Goal: Transaction & Acquisition: Obtain resource

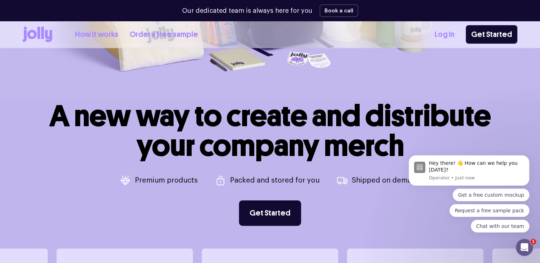
scroll to position [248, 0]
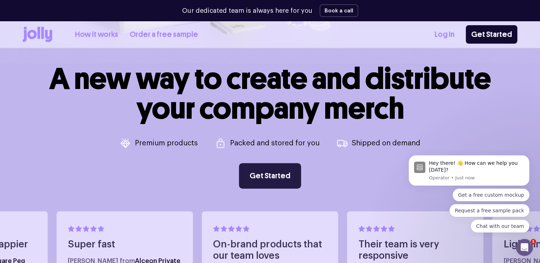
click at [271, 181] on link "Get Started" at bounding box center [270, 176] width 62 height 26
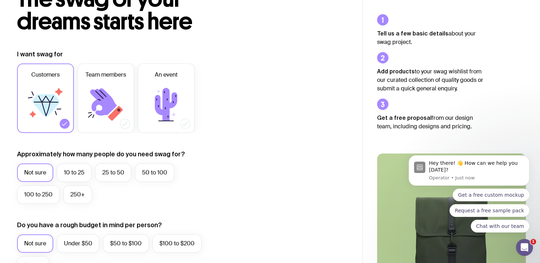
scroll to position [71, 0]
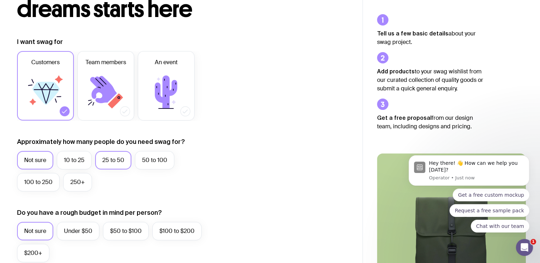
click at [116, 164] on label "25 to 50" at bounding box center [113, 160] width 36 height 18
click at [0, 0] on input "25 to 50" at bounding box center [0, 0] width 0 height 0
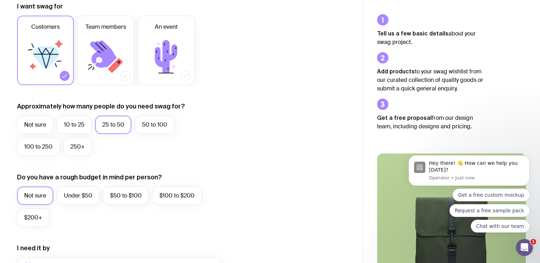
scroll to position [142, 0]
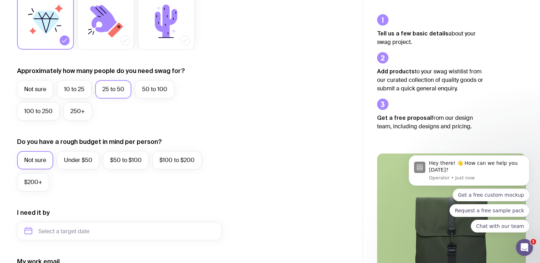
drag, startPoint x: 31, startPoint y: 162, endPoint x: 101, endPoint y: 162, distance: 69.9
click at [31, 162] on label "Not sure" at bounding box center [35, 160] width 36 height 18
click at [0, 0] on input "Not sure" at bounding box center [0, 0] width 0 height 0
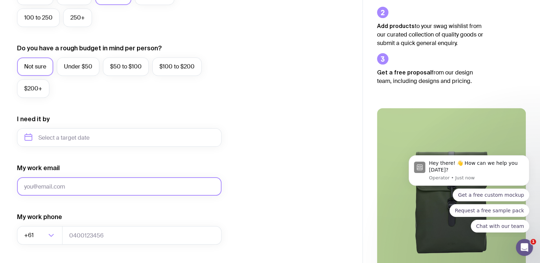
scroll to position [248, 0]
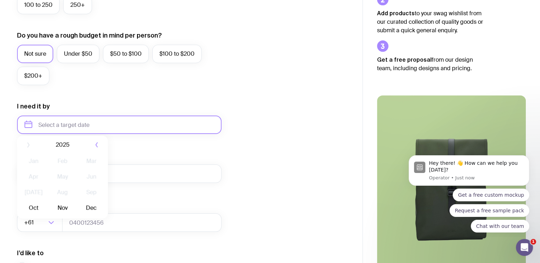
click at [124, 124] on input "text" at bounding box center [119, 125] width 204 height 18
click at [69, 214] on button "Nov" at bounding box center [62, 212] width 26 height 14
type input "[DATE]"
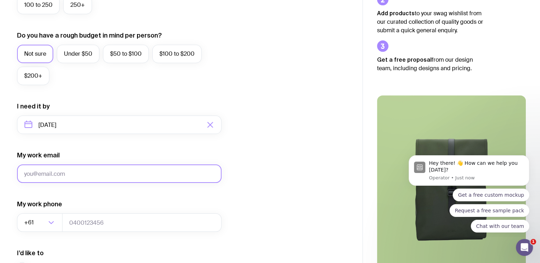
click at [132, 173] on input "My work email" at bounding box center [119, 174] width 204 height 18
type input "[EMAIL_ADDRESS][DOMAIN_NAME]"
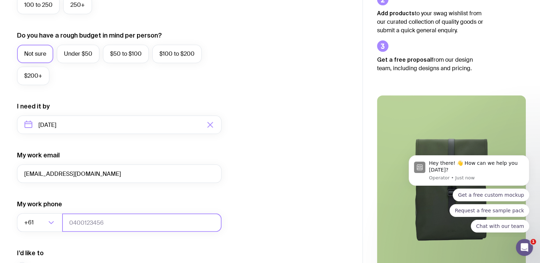
click at [111, 223] on input "tel" at bounding box center [141, 223] width 159 height 18
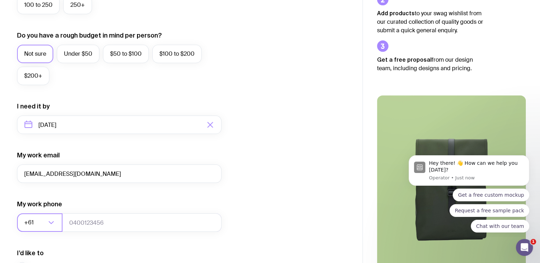
click at [49, 223] on icon "Search for option" at bounding box center [51, 223] width 9 height 9
click at [80, 253] on li "[GEOGRAPHIC_DATA] (+672)" at bounding box center [119, 254] width 204 height 15
click at [91, 220] on input "tel" at bounding box center [141, 223] width 159 height 18
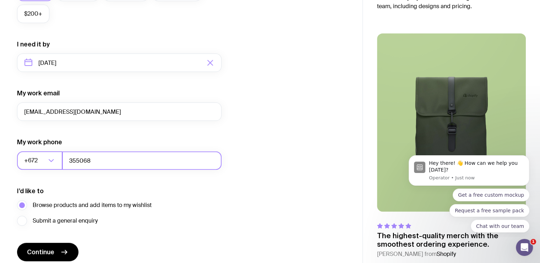
scroll to position [319, 0]
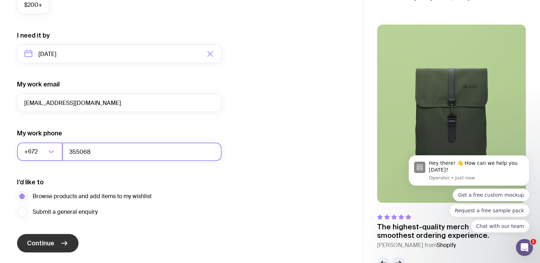
type input "355068"
click at [57, 242] on button "Continue" at bounding box center [47, 243] width 61 height 18
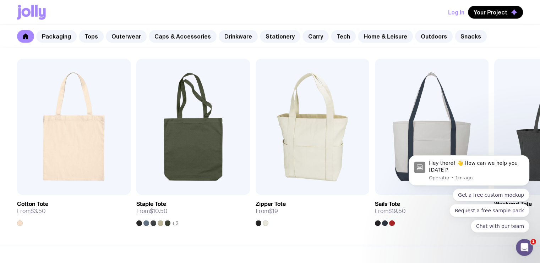
scroll to position [1526, 0]
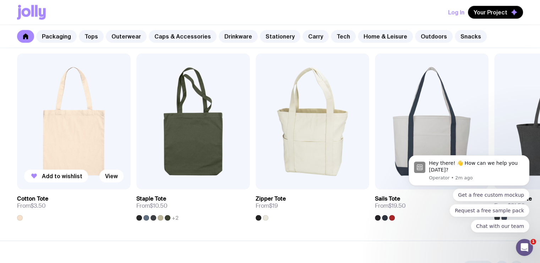
click at [88, 144] on img at bounding box center [74, 122] width 114 height 136
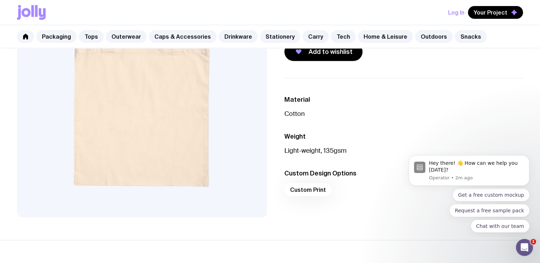
scroll to position [177, 0]
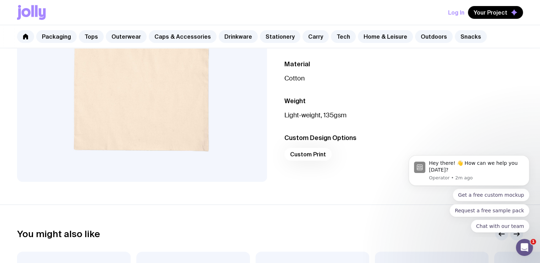
click at [296, 155] on div "Custom Print" at bounding box center [403, 156] width 239 height 17
click at [312, 157] on div "Custom Print" at bounding box center [403, 156] width 239 height 17
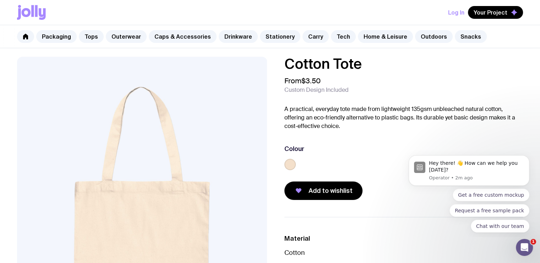
scroll to position [0, 0]
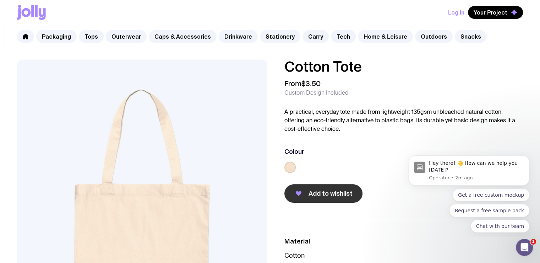
click at [310, 191] on span "Add to wishlist" at bounding box center [330, 194] width 44 height 9
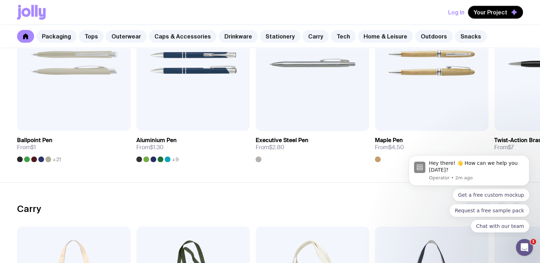
scroll to position [1298, 0]
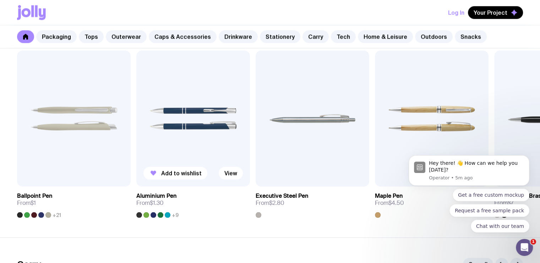
click at [215, 148] on img at bounding box center [193, 118] width 114 height 136
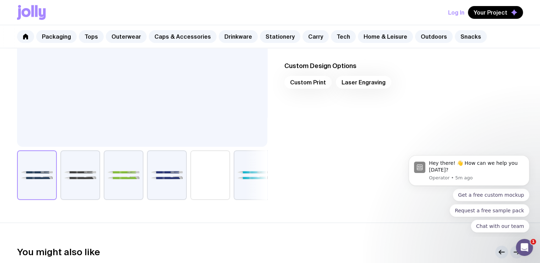
scroll to position [213, 0]
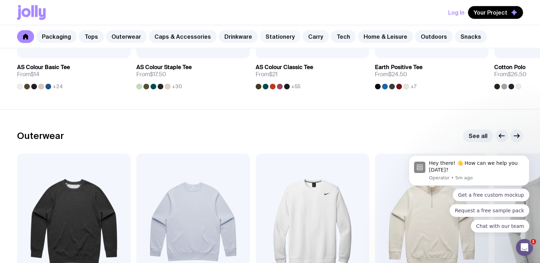
click at [270, 40] on link "Stationery" at bounding box center [280, 36] width 40 height 13
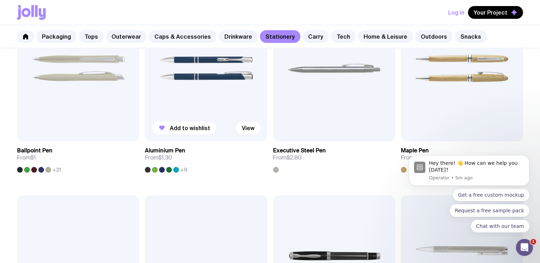
scroll to position [177, 0]
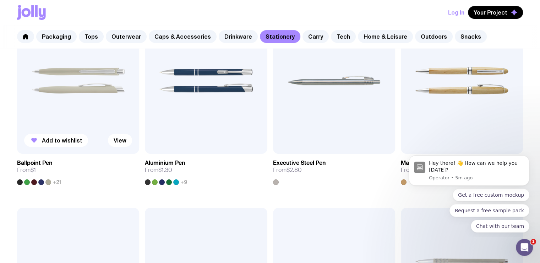
click at [87, 133] on img at bounding box center [78, 80] width 122 height 147
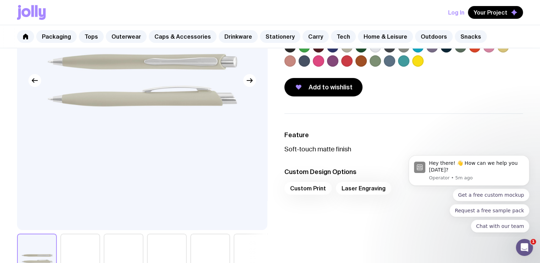
scroll to position [142, 0]
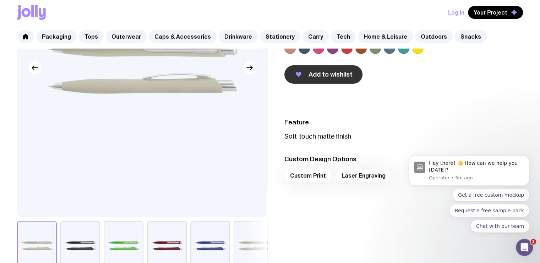
click at [313, 77] on span "Add to wishlist" at bounding box center [330, 74] width 44 height 9
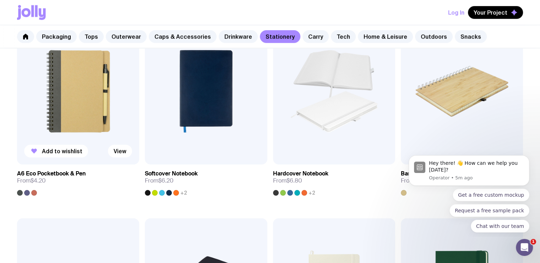
scroll to position [603, 0]
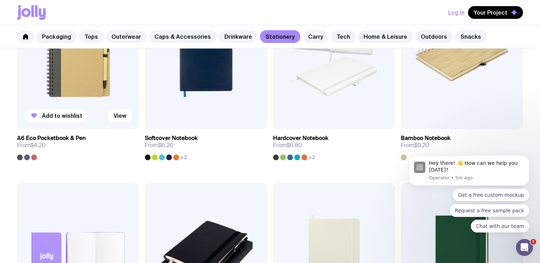
click at [71, 71] on img at bounding box center [78, 56] width 122 height 147
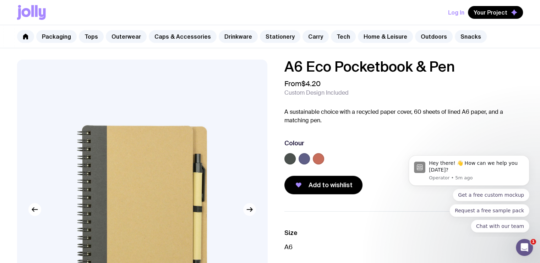
click at [251, 213] on icon "button" at bounding box center [249, 209] width 9 height 9
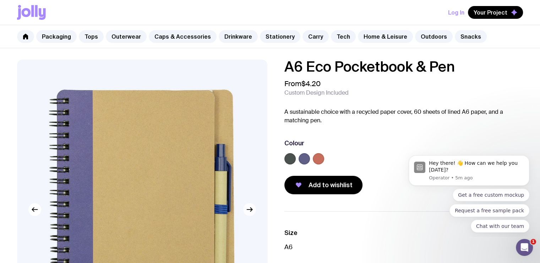
click at [251, 213] on icon "button" at bounding box center [249, 209] width 9 height 9
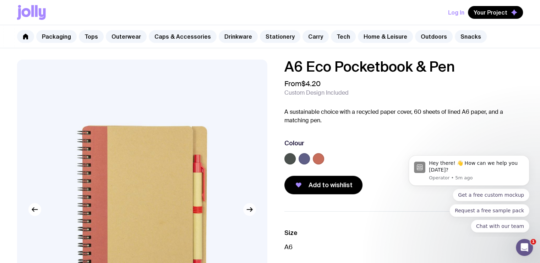
click at [251, 213] on icon "button" at bounding box center [249, 209] width 9 height 9
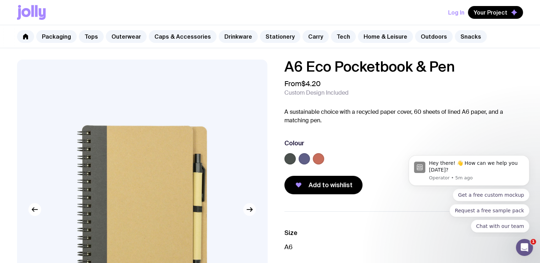
click at [251, 213] on icon "button" at bounding box center [249, 209] width 9 height 9
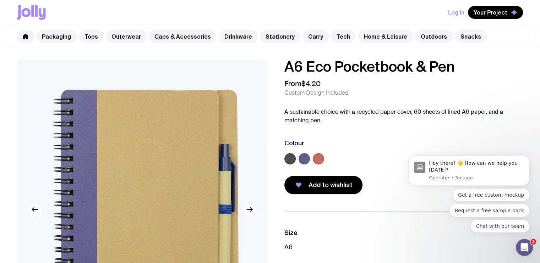
click at [251, 213] on icon "button" at bounding box center [249, 209] width 9 height 9
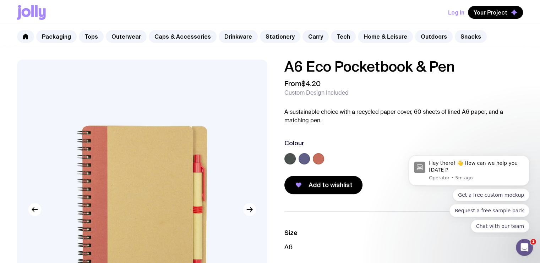
click at [251, 213] on icon "button" at bounding box center [249, 209] width 9 height 9
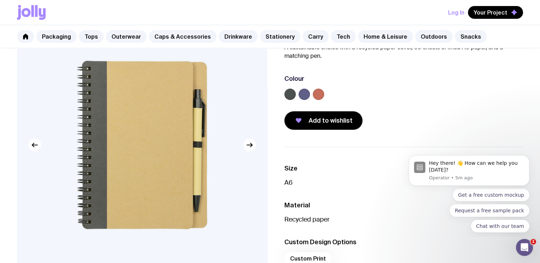
scroll to position [71, 0]
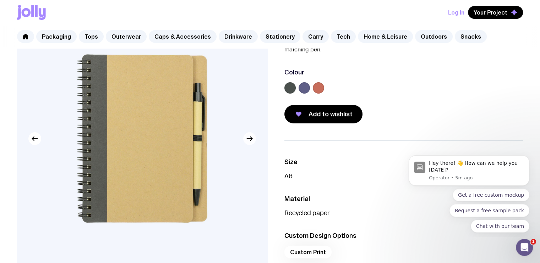
click at [248, 142] on icon "button" at bounding box center [249, 139] width 9 height 9
click at [247, 141] on icon "button" at bounding box center [249, 139] width 9 height 9
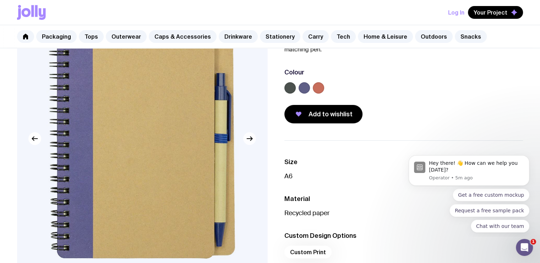
click at [247, 141] on icon "button" at bounding box center [249, 139] width 9 height 9
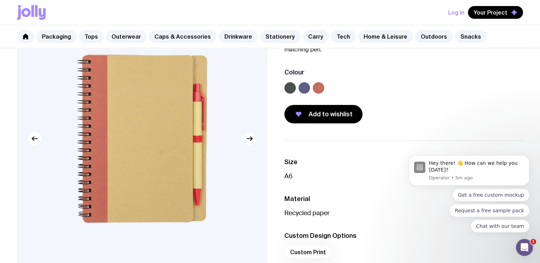
click at [247, 141] on icon "button" at bounding box center [249, 139] width 9 height 9
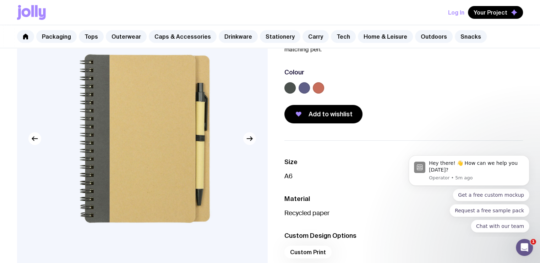
click at [247, 141] on icon "button" at bounding box center [249, 139] width 9 height 9
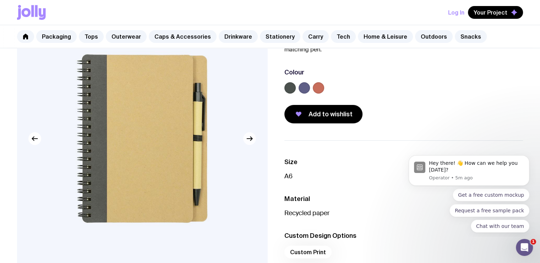
click at [247, 141] on icon "button" at bounding box center [249, 139] width 9 height 9
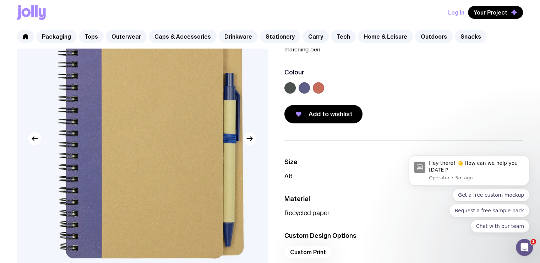
click at [246, 140] on icon "button" at bounding box center [249, 139] width 9 height 9
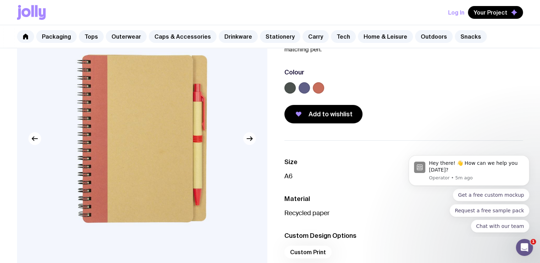
click at [246, 139] on icon "button" at bounding box center [249, 139] width 9 height 9
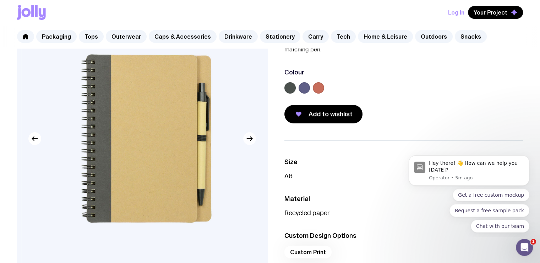
click at [246, 139] on icon "button" at bounding box center [249, 139] width 9 height 9
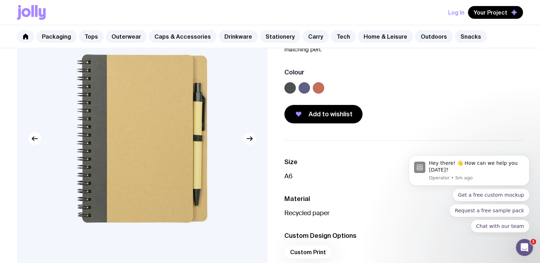
click at [246, 139] on icon "button" at bounding box center [249, 139] width 9 height 9
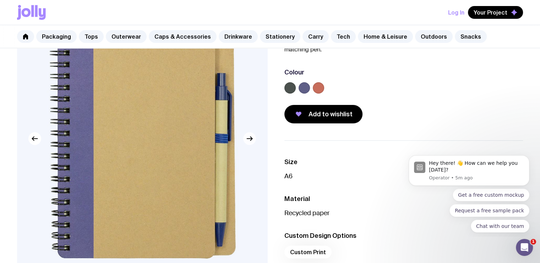
click at [246, 139] on icon "button" at bounding box center [249, 139] width 9 height 9
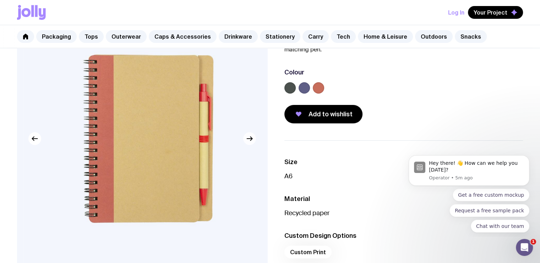
click at [246, 139] on icon "button" at bounding box center [249, 139] width 9 height 9
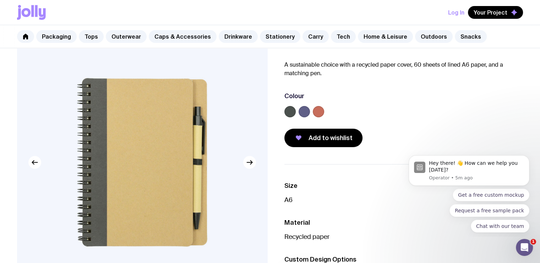
scroll to position [35, 0]
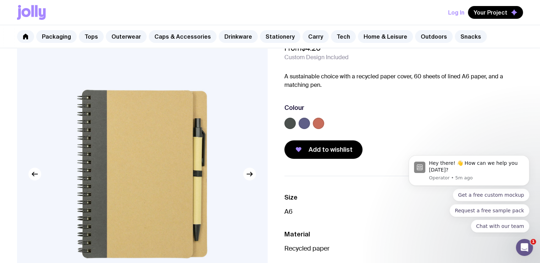
click at [324, 124] on label at bounding box center [318, 123] width 11 height 11
click at [0, 0] on input "radio" at bounding box center [0, 0] width 0 height 0
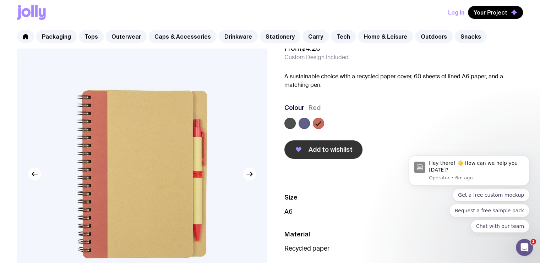
click at [307, 152] on button "Add to wishlist" at bounding box center [323, 150] width 78 height 18
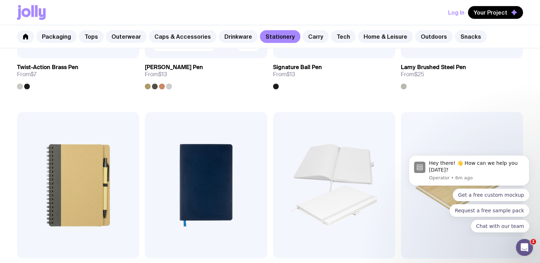
scroll to position [353, 0]
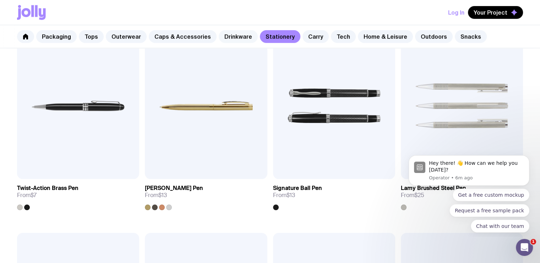
click at [240, 34] on link "Drinkware" at bounding box center [238, 36] width 39 height 13
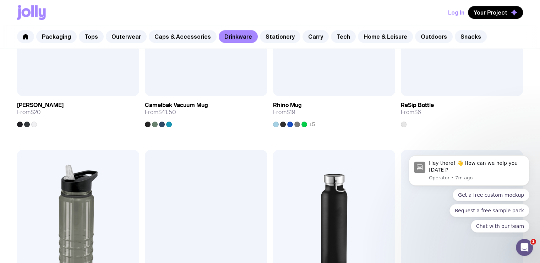
scroll to position [639, 0]
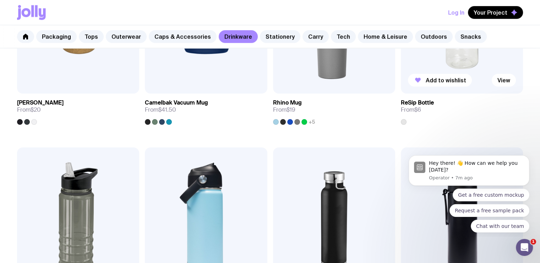
click at [424, 72] on img at bounding box center [462, 20] width 122 height 147
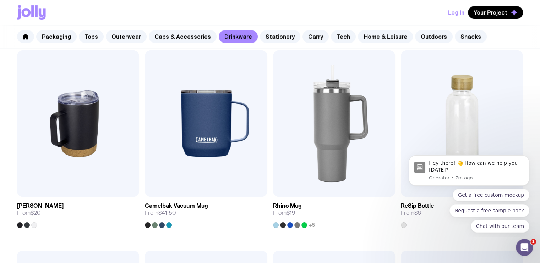
scroll to position [534, 0]
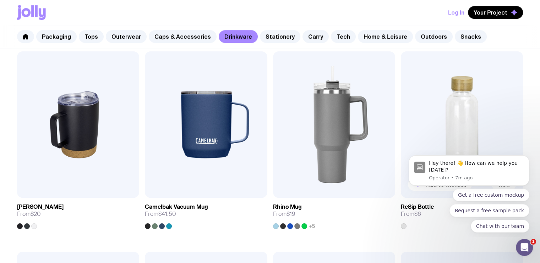
click at [438, 125] on img at bounding box center [462, 124] width 122 height 147
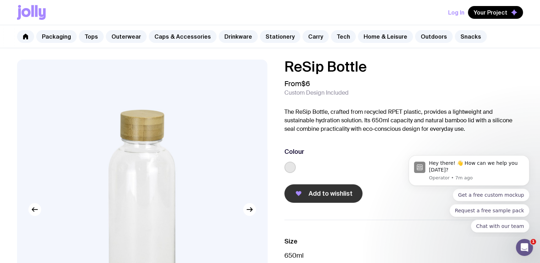
click at [314, 191] on span "Add to wishlist" at bounding box center [330, 194] width 44 height 9
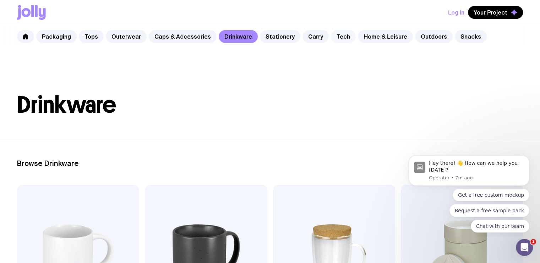
click at [336, 39] on link "Tech" at bounding box center [343, 36] width 25 height 13
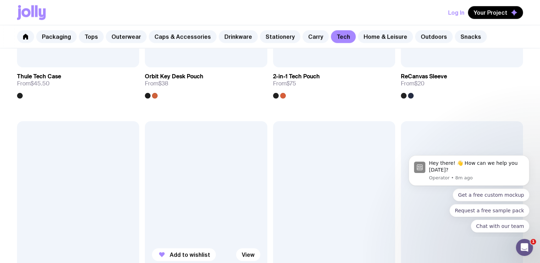
scroll to position [891, 0]
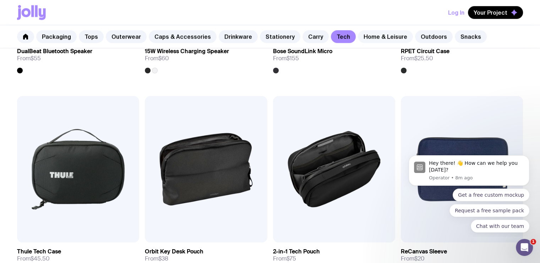
click at [358, 37] on link "Home & Leisure" at bounding box center [385, 36] width 55 height 13
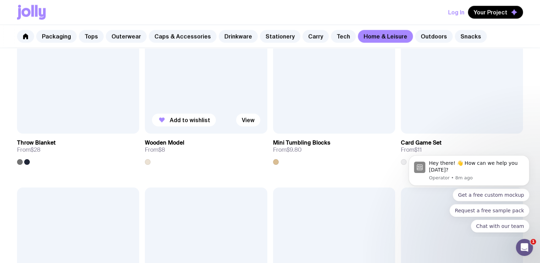
scroll to position [1384, 0]
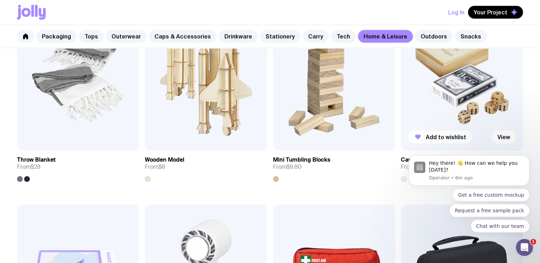
click at [433, 93] on img at bounding box center [462, 77] width 122 height 147
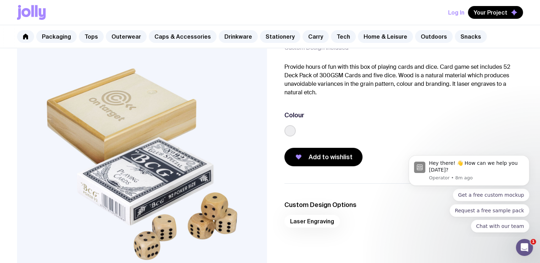
scroll to position [35, 0]
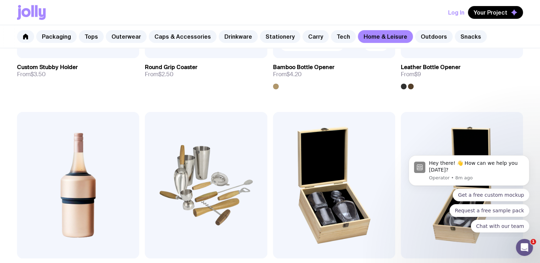
scroll to position [268, 0]
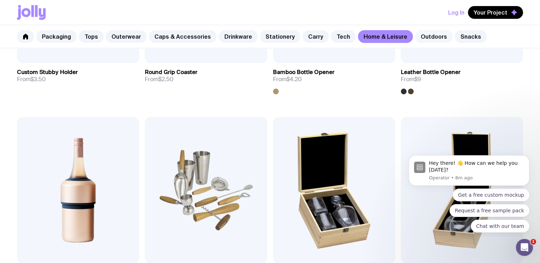
click at [416, 38] on link "Outdoors" at bounding box center [434, 36] width 38 height 13
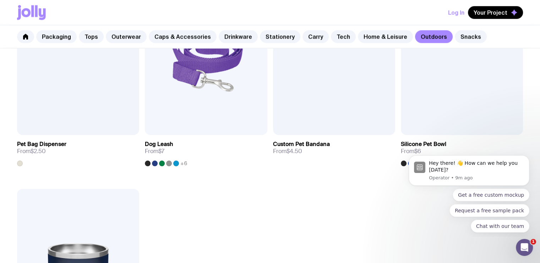
scroll to position [994, 0]
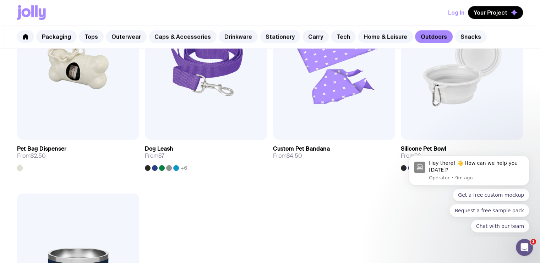
click at [465, 35] on link "Snacks" at bounding box center [471, 36] width 32 height 13
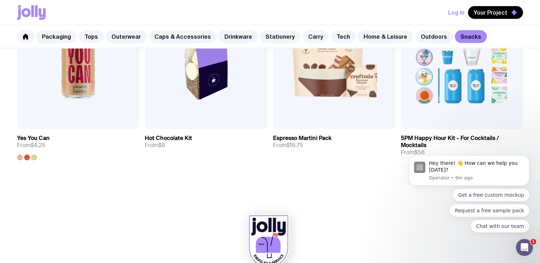
scroll to position [622, 0]
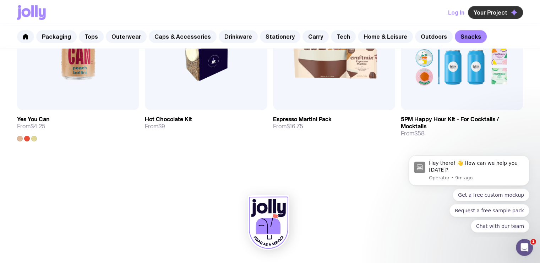
click at [503, 14] on span "Your Project" at bounding box center [490, 12] width 34 height 7
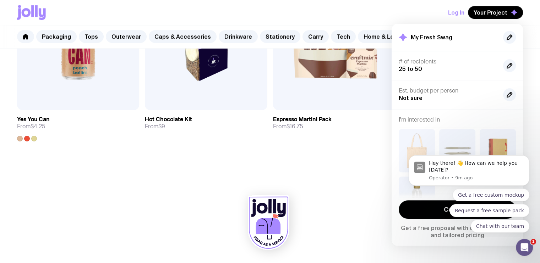
click at [421, 211] on div "Get a free custom mockup Request a free sample pack Chat with our team" at bounding box center [468, 211] width 121 height 44
click at [426, 212] on div "Get a free custom mockup Request a free sample pack Chat with our team" at bounding box center [468, 211] width 121 height 44
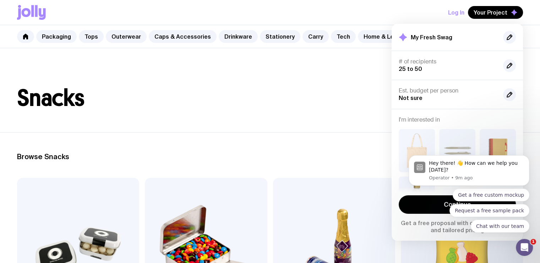
scroll to position [0, 0]
